Goal: Transaction & Acquisition: Download file/media

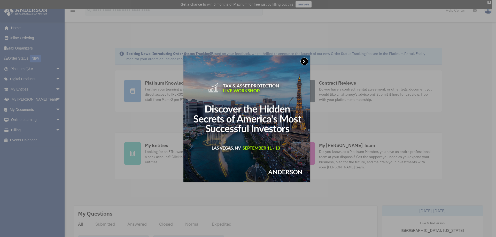
click at [305, 61] on button "x" at bounding box center [304, 62] width 8 height 8
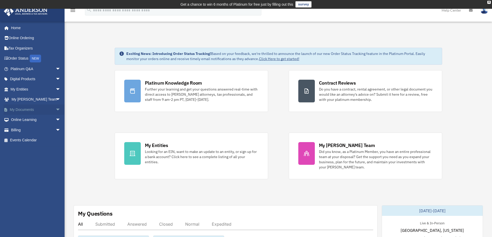
click at [56, 111] on span "arrow_drop_down" at bounding box center [61, 110] width 10 height 11
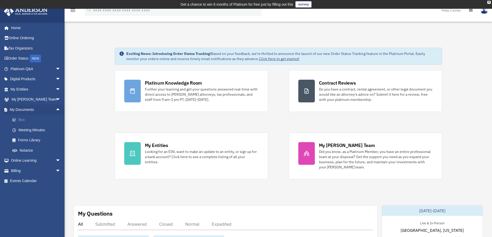
click at [24, 118] on link "Box" at bounding box center [37, 120] width 61 height 10
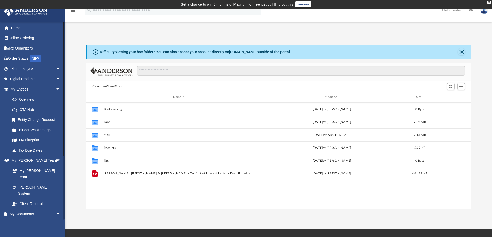
scroll to position [114, 381]
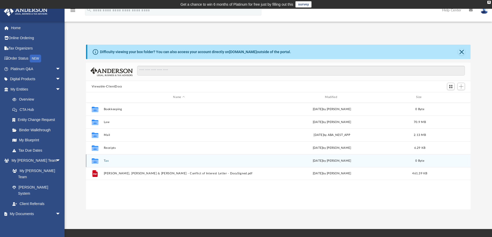
click at [104, 161] on button "Tax" at bounding box center [179, 160] width 151 height 3
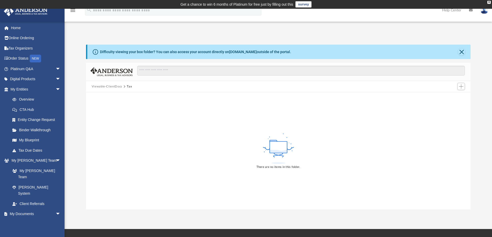
click at [104, 161] on div "There are no items in this folder." at bounding box center [278, 150] width 385 height 117
click at [114, 87] on button "Viewable-ClientDocs" at bounding box center [107, 86] width 30 height 5
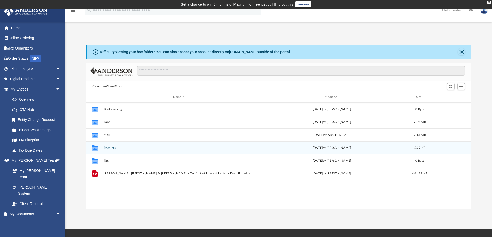
click at [111, 151] on div "Collaborated Folder Receipts Fri Aug 25 2023 by Michelle Frank 6.29 KB" at bounding box center [278, 148] width 385 height 13
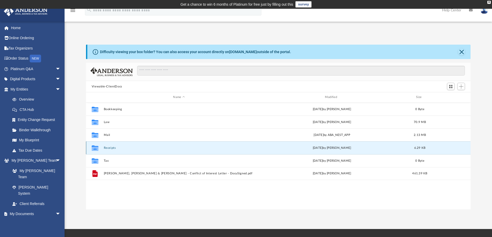
click at [111, 148] on button "Receipts" at bounding box center [179, 147] width 151 height 3
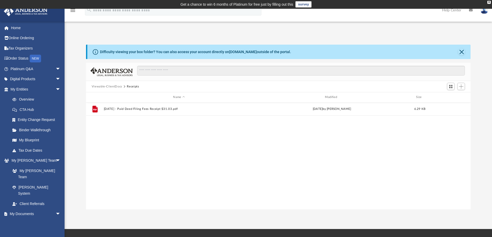
click at [104, 85] on button "Viewable-ClientDocs" at bounding box center [107, 86] width 30 height 5
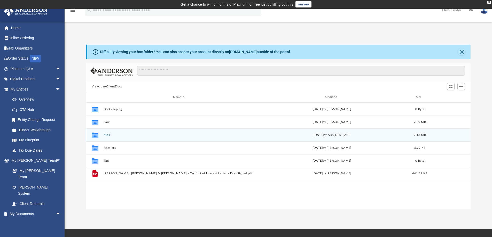
click at [105, 134] on button "Mail" at bounding box center [179, 135] width 151 height 3
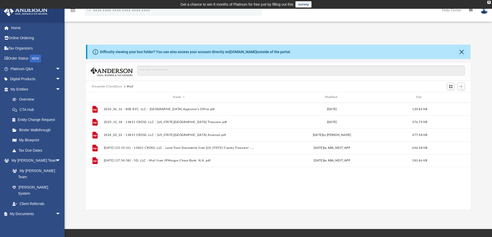
click at [102, 86] on button "Viewable-ClientDocs" at bounding box center [107, 86] width 30 height 5
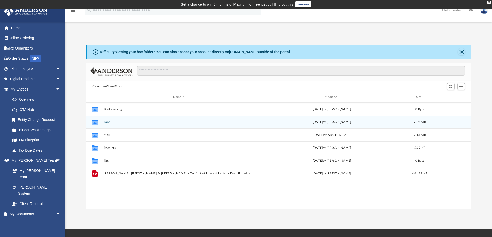
click at [106, 124] on div "Collaborated Folder Law today by Manny Montealto 70.9 MB" at bounding box center [278, 122] width 385 height 13
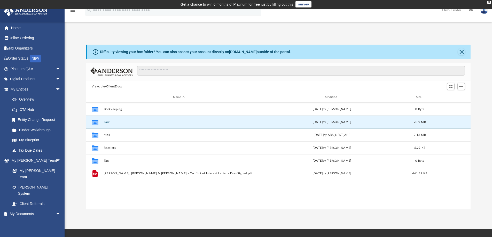
click at [108, 122] on button "Law" at bounding box center [179, 122] width 151 height 3
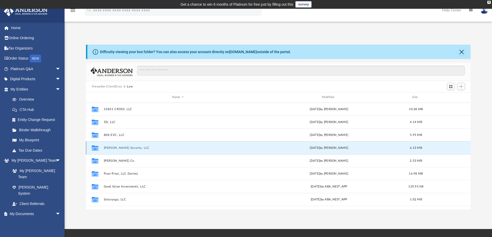
click at [141, 148] on button "Edelman-Campbell Security, LLC" at bounding box center [178, 147] width 149 height 3
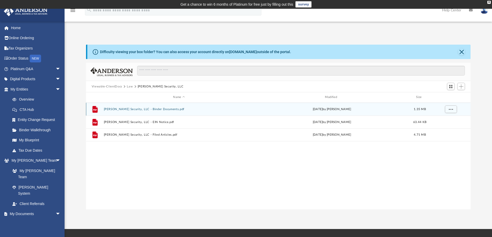
click at [148, 111] on button "Edelman-Campbell Security, LLC - Binder Documents.pdf" at bounding box center [179, 109] width 151 height 3
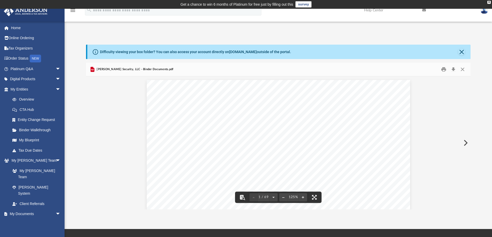
scroll to position [0, 0]
click at [452, 70] on button "Download" at bounding box center [453, 70] width 9 height 8
click at [374, 71] on div "Edelman-Campbell Security, LLC - Binder Documents.pdf" at bounding box center [278, 70] width 385 height 14
click at [283, 196] on button "File preview" at bounding box center [283, 197] width 8 height 11
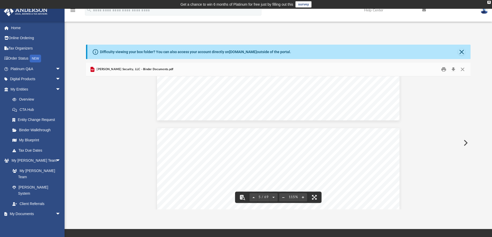
click at [283, 196] on button "File preview" at bounding box center [283, 197] width 8 height 11
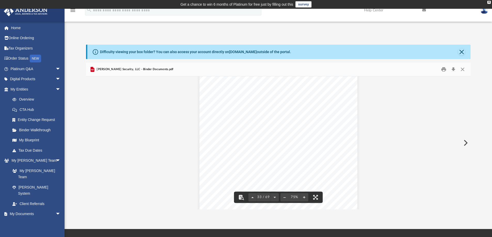
drag, startPoint x: 468, startPoint y: 137, endPoint x: 470, endPoint y: 160, distance: 22.8
click at [470, 160] on div "Operating Agreement of Edelman - Campbell Security, LLC Page 13 of 39 (b) Clear…" at bounding box center [278, 142] width 385 height 133
click at [319, 68] on div "Edelman-Campbell Security, LLC - Binder Documents.pdf" at bounding box center [278, 70] width 385 height 14
click at [112, 69] on span "Edelman-Campbell Security, LLC - Binder Documents.pdf" at bounding box center [135, 69] width 78 height 5
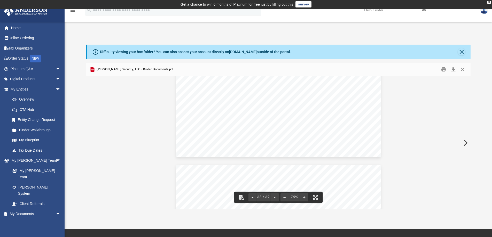
scroll to position [14292, 0]
click at [464, 68] on button "Close" at bounding box center [462, 70] width 9 height 8
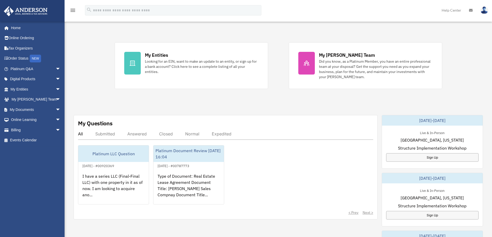
scroll to position [35, 0]
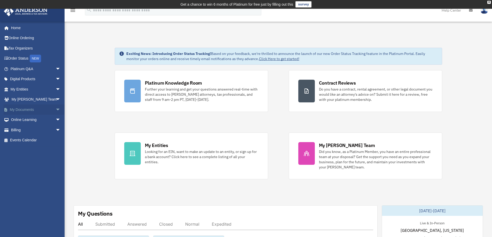
click at [56, 110] on span "arrow_drop_down" at bounding box center [61, 110] width 10 height 11
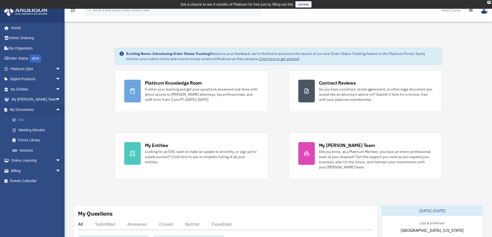
click at [20, 118] on link "Box" at bounding box center [37, 120] width 61 height 10
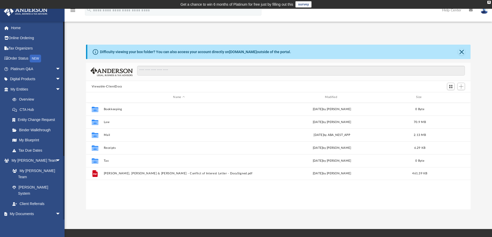
scroll to position [114, 381]
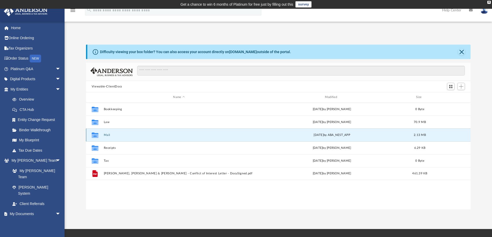
click at [107, 135] on button "Mail" at bounding box center [179, 135] width 151 height 3
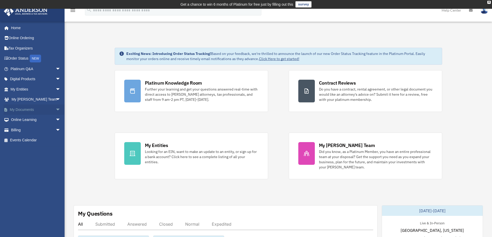
click at [56, 111] on span "arrow_drop_down" at bounding box center [61, 110] width 10 height 11
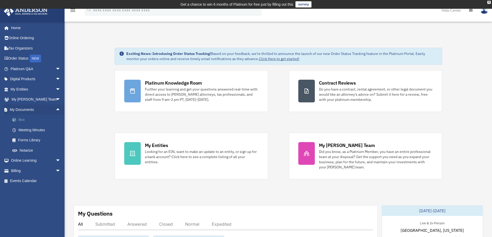
click at [21, 120] on link "Box" at bounding box center [37, 120] width 61 height 10
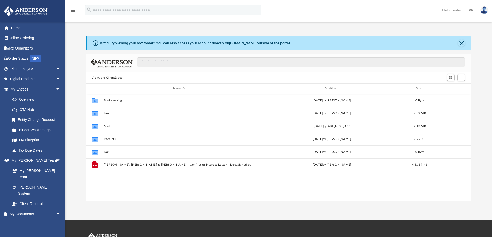
scroll to position [114, 381]
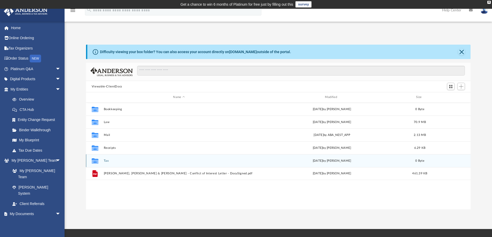
click at [105, 160] on button "Tax" at bounding box center [179, 160] width 151 height 3
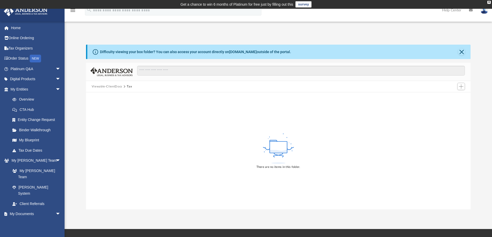
click at [105, 86] on button "Viewable-ClientDocs" at bounding box center [107, 86] width 30 height 5
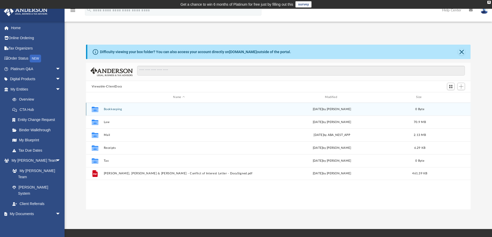
click at [109, 109] on button "Bookkeeping" at bounding box center [179, 109] width 151 height 3
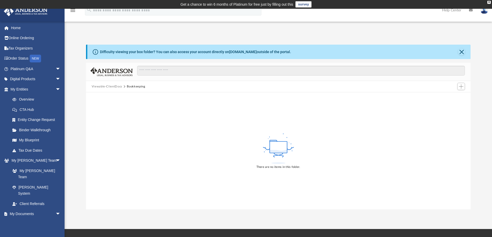
click at [107, 87] on button "Viewable-ClientDocs" at bounding box center [107, 86] width 30 height 5
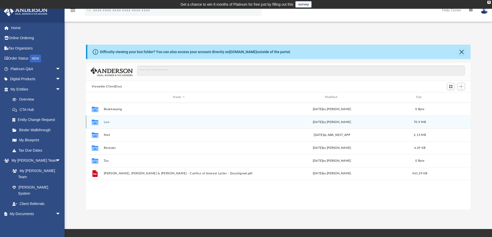
click at [107, 122] on button "Law" at bounding box center [179, 122] width 151 height 3
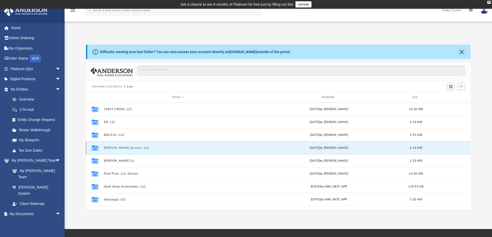
click at [136, 148] on button "Edelman-Campbell Security, LLC" at bounding box center [178, 147] width 149 height 3
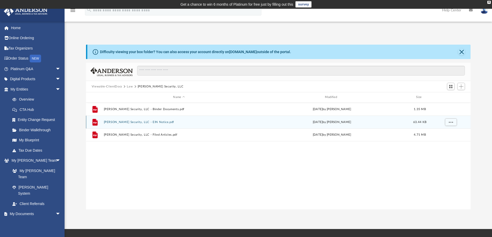
click at [155, 121] on button "Edelman-Campbell Security, LLC - EIN Notice.pdf" at bounding box center [179, 122] width 151 height 3
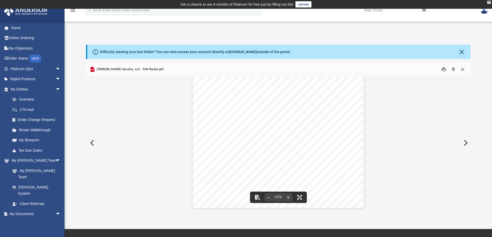
scroll to position [0, 0]
click at [454, 70] on button "Download" at bounding box center [453, 70] width 9 height 8
click at [465, 69] on button "Close" at bounding box center [462, 70] width 9 height 8
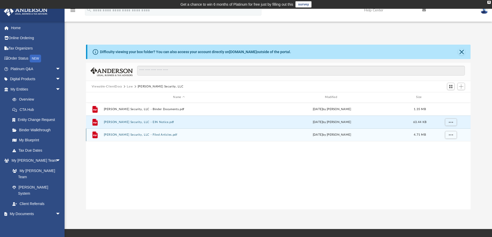
click at [164, 136] on button "Edelman-Campbell Security, LLC - Filed Articles.pdf" at bounding box center [179, 134] width 151 height 3
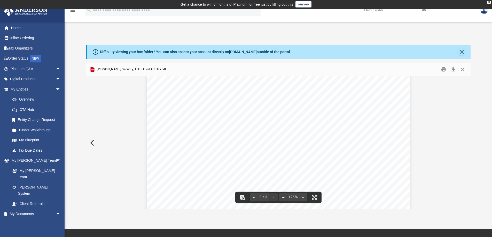
scroll to position [749, 0]
click at [452, 71] on button "Download" at bounding box center [453, 70] width 9 height 8
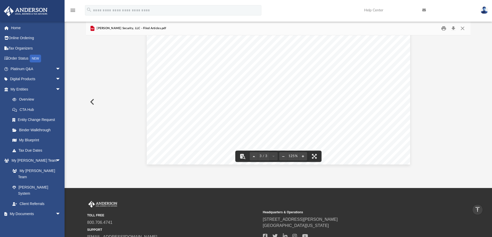
scroll to position [0, 0]
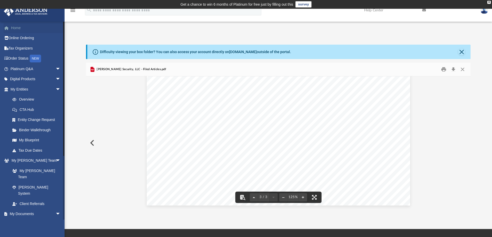
click at [20, 27] on link "Home" at bounding box center [36, 28] width 65 height 10
